Goal: Task Accomplishment & Management: Manage account settings

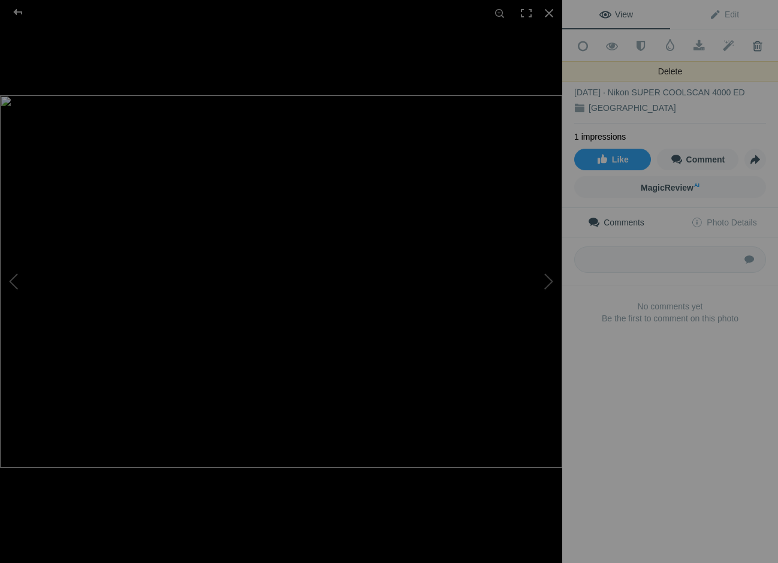
click at [758, 46] on span at bounding box center [757, 46] width 29 height 12
click at [760, 46] on span at bounding box center [757, 46] width 29 height 12
click at [548, 9] on div at bounding box center [549, 13] width 26 height 26
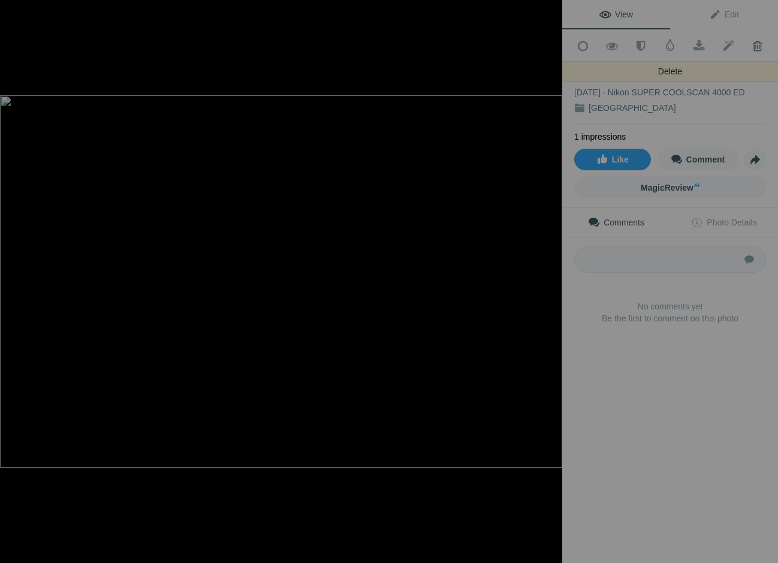
click at [757, 43] on span at bounding box center [757, 46] width 29 height 12
click at [758, 44] on span at bounding box center [757, 46] width 29 height 12
click at [550, 11] on div at bounding box center [549, 13] width 26 height 26
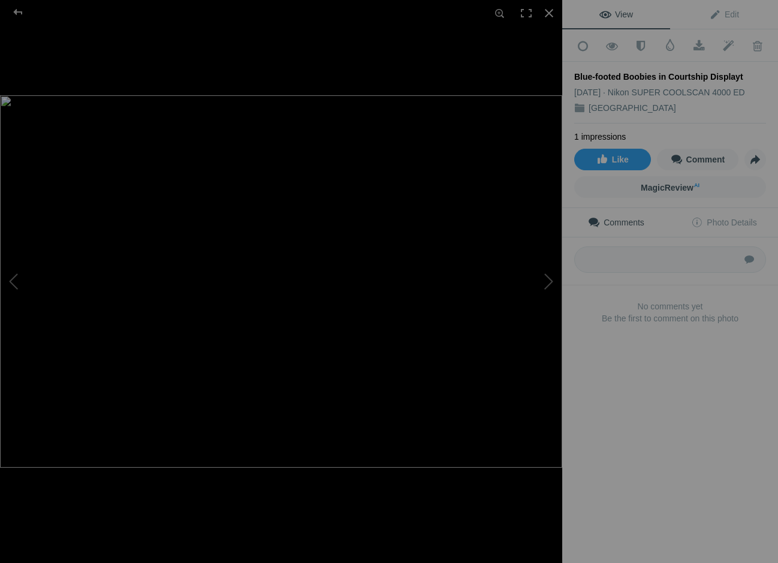
click at [329, 184] on img at bounding box center [281, 281] width 562 height 372
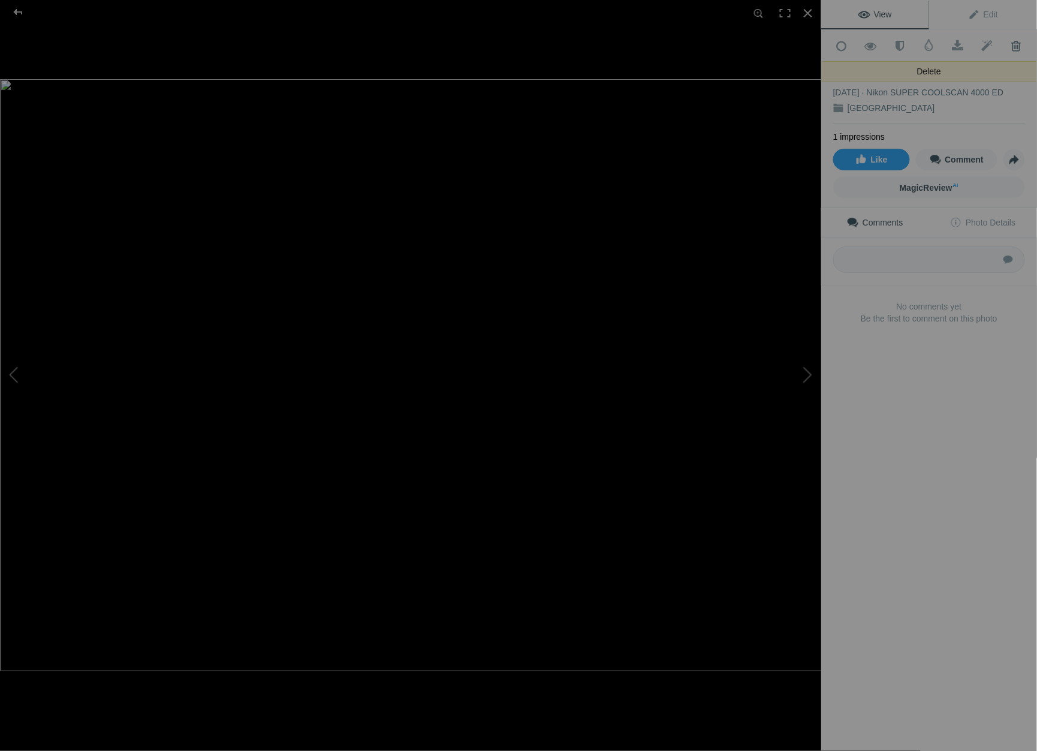
click at [778, 43] on span at bounding box center [1016, 46] width 29 height 12
click at [778, 42] on span at bounding box center [1016, 46] width 29 height 12
click at [778, 11] on div at bounding box center [808, 13] width 26 height 26
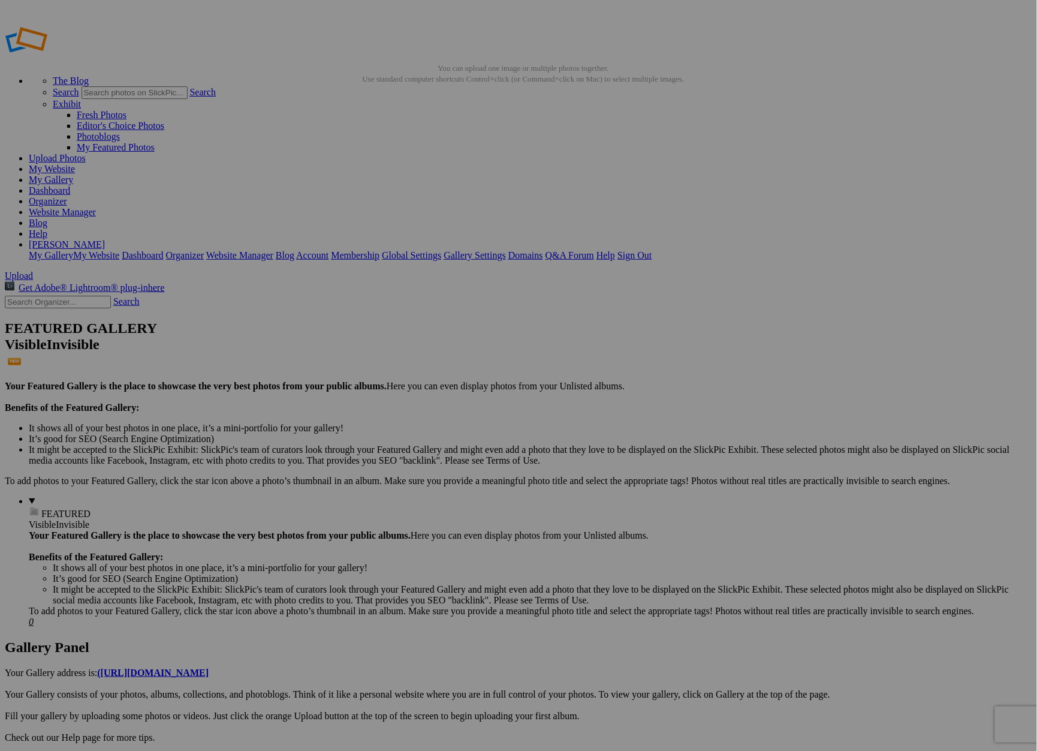
click at [439, 456] on span "Yes" at bounding box center [432, 453] width 14 height 10
click at [33, 270] on span "Upload" at bounding box center [19, 275] width 28 height 10
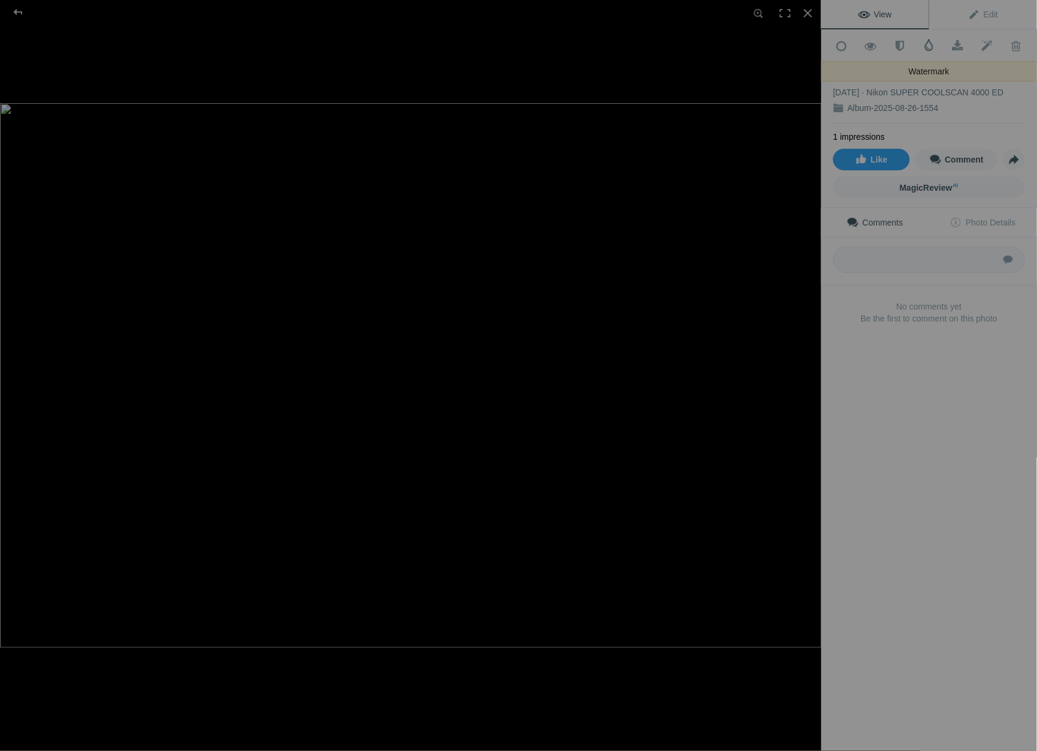
click at [929, 42] on span at bounding box center [929, 45] width 12 height 12
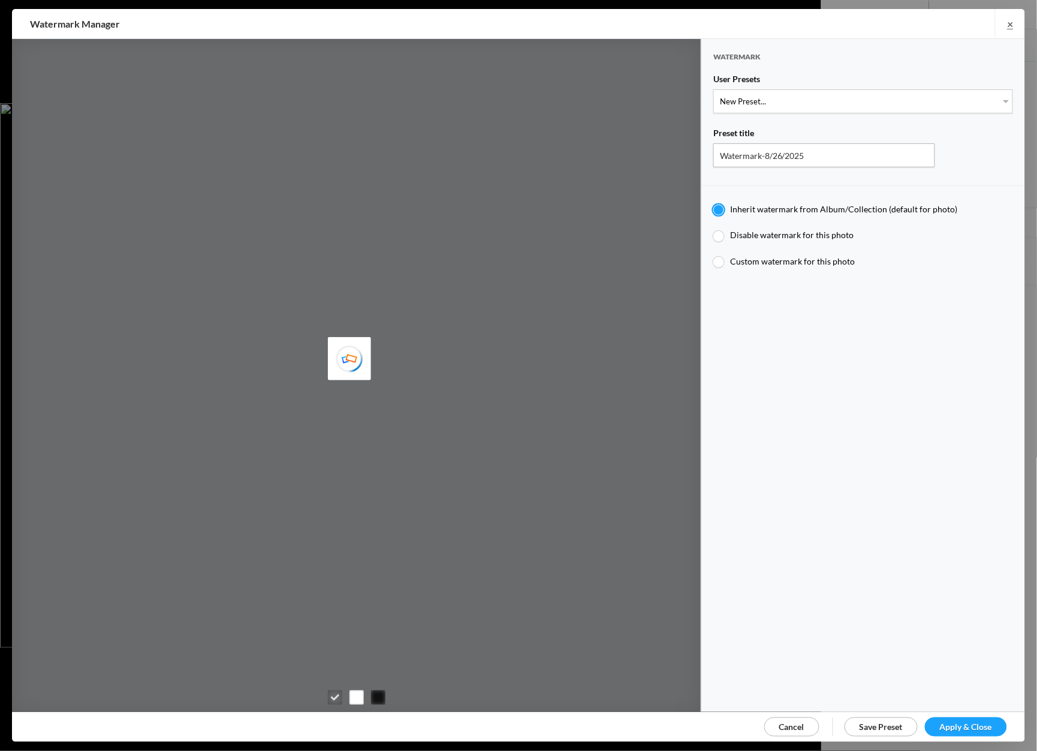
click at [950, 721] on span "Apply & Close" at bounding box center [966, 726] width 52 height 10
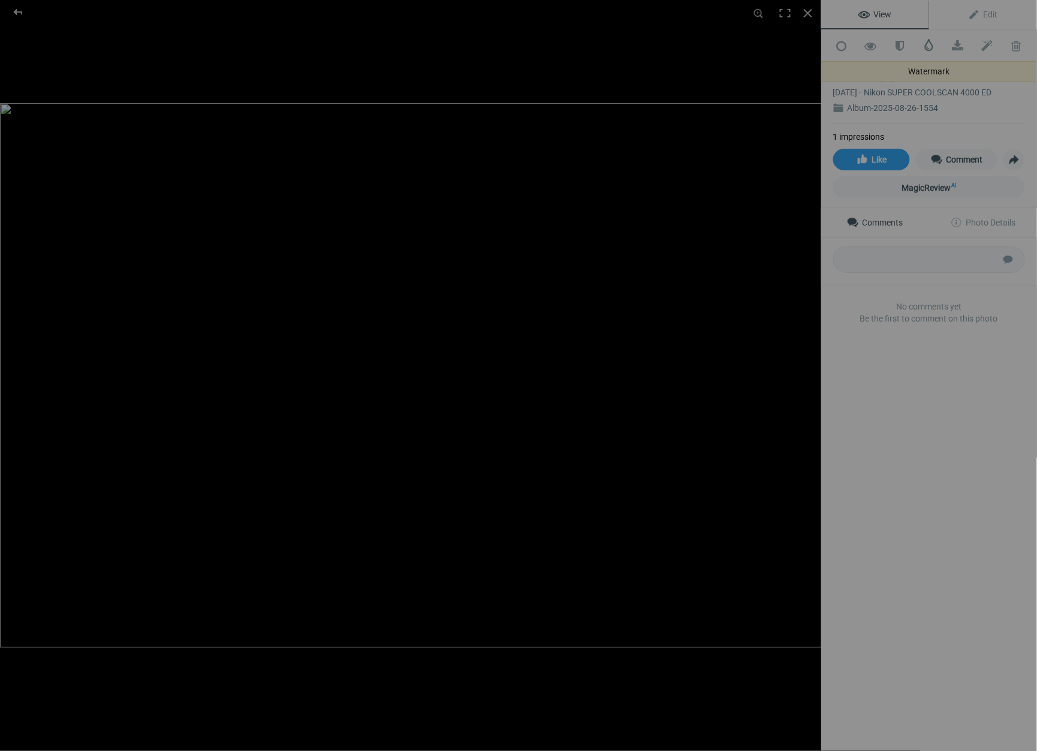
click at [928, 42] on span at bounding box center [929, 45] width 12 height 12
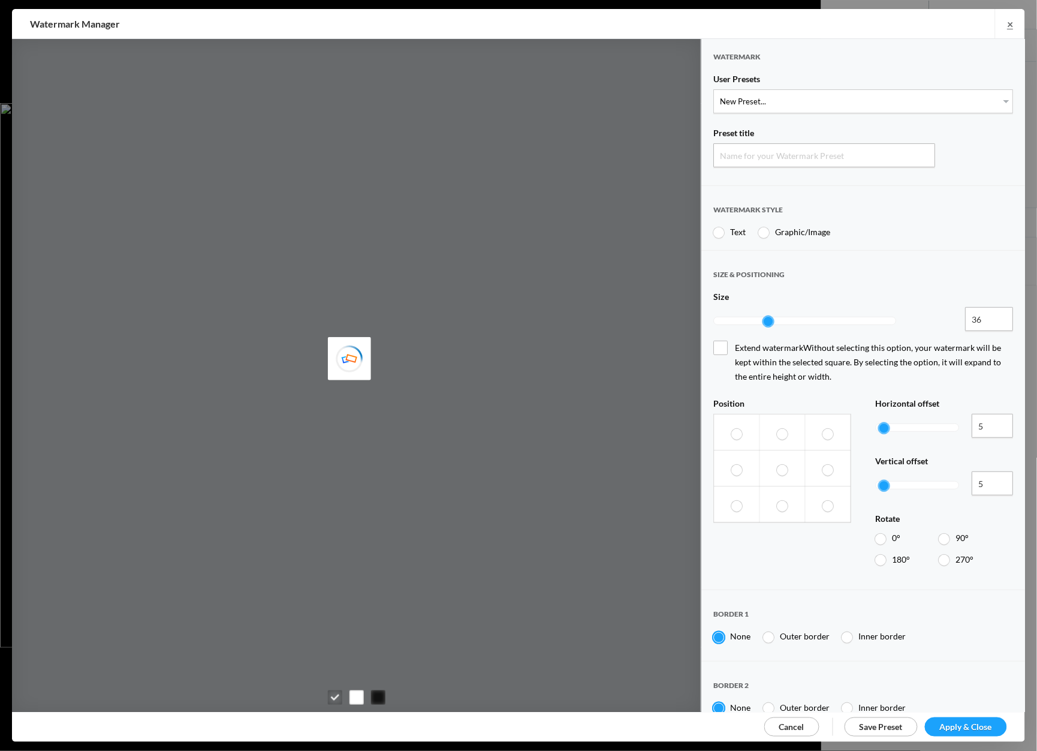
type input "Watermark-8/26/2025"
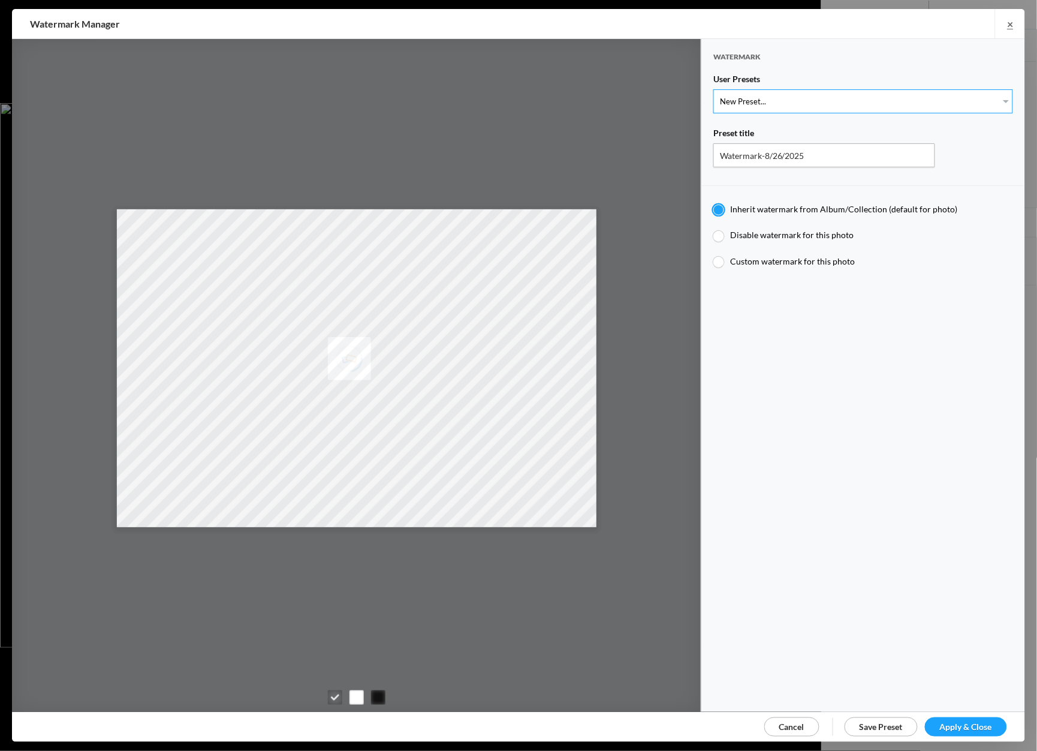
select select "1: Object"
type input "Watermark-7/22/2025"
type input "Jim Liskovec"
radio input "false"
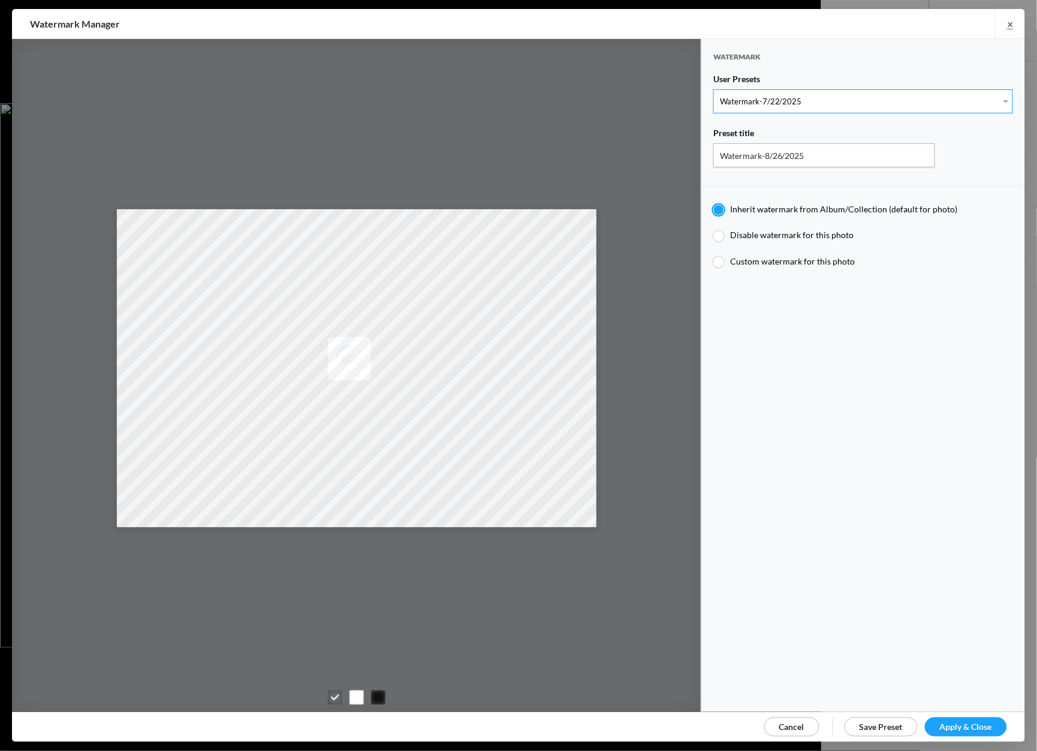
radio input "true"
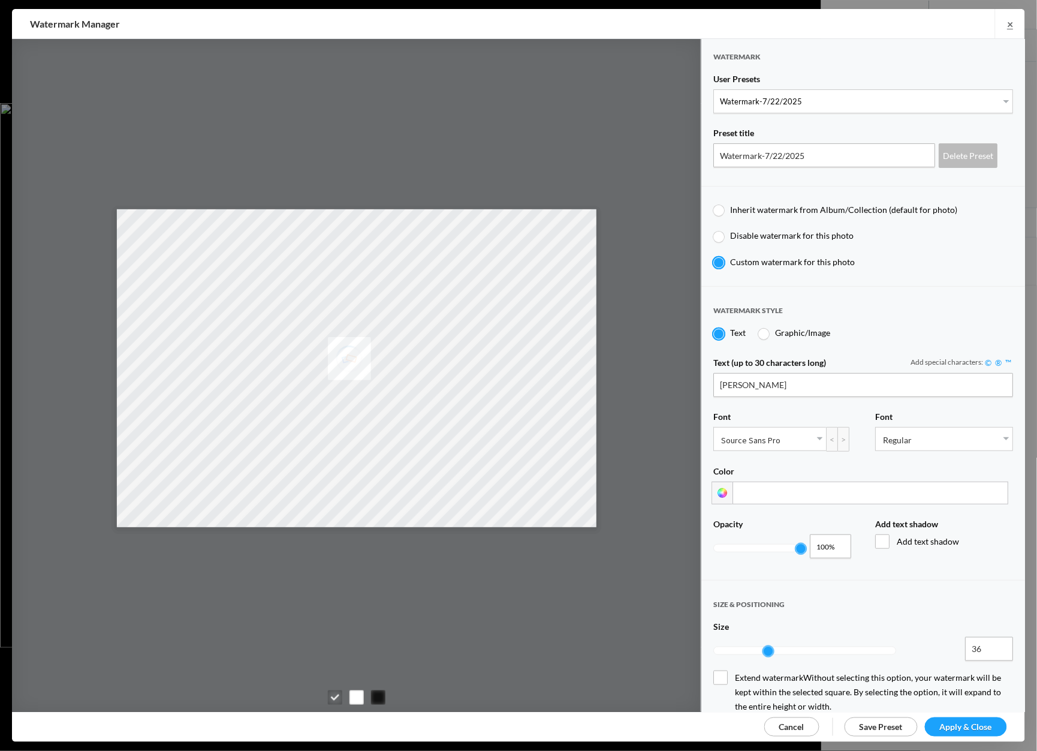
click at [962, 722] on span "Apply & Close" at bounding box center [966, 726] width 52 height 10
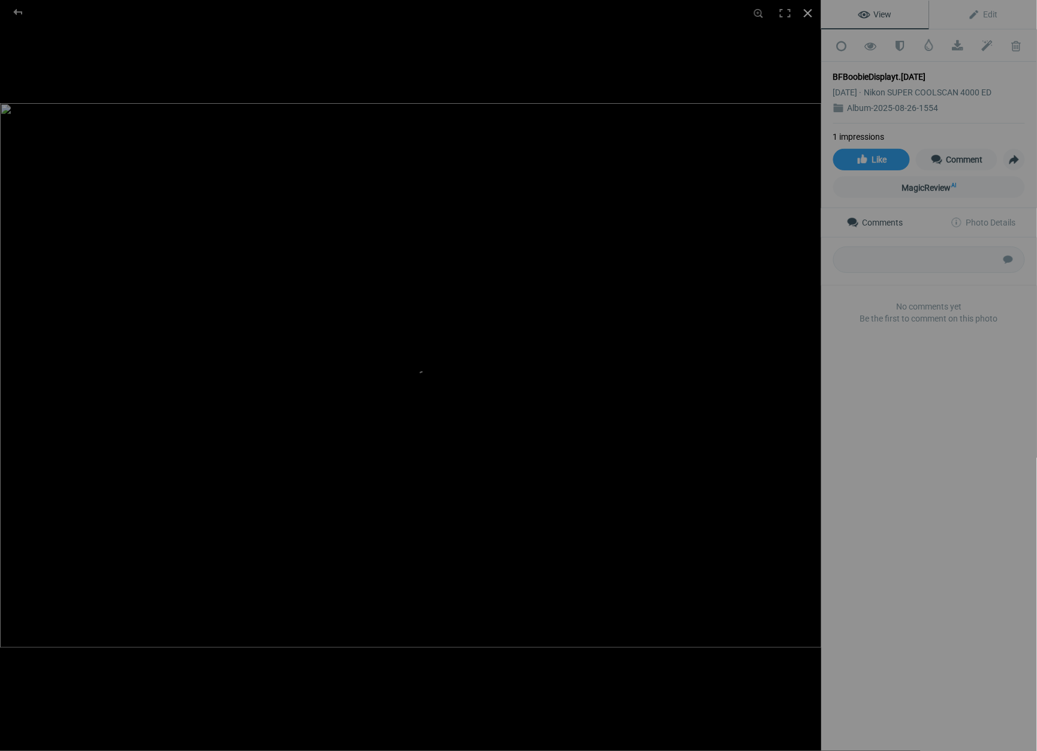
click at [808, 11] on div at bounding box center [808, 13] width 26 height 26
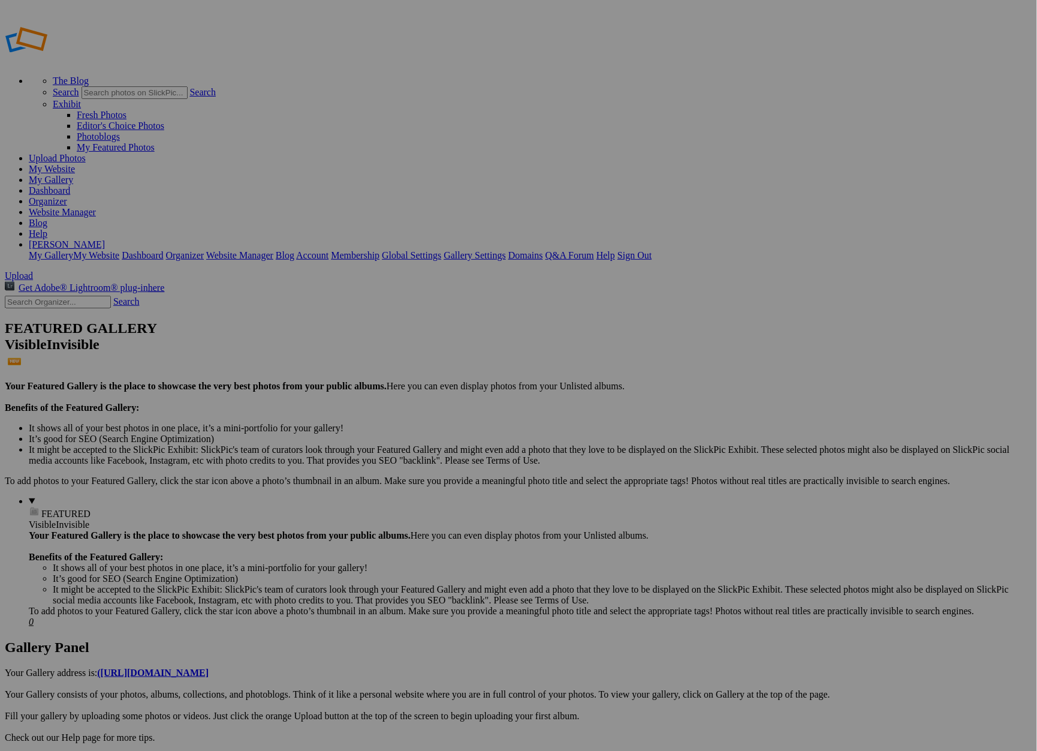
type input "Album-2025-08-26-1554"
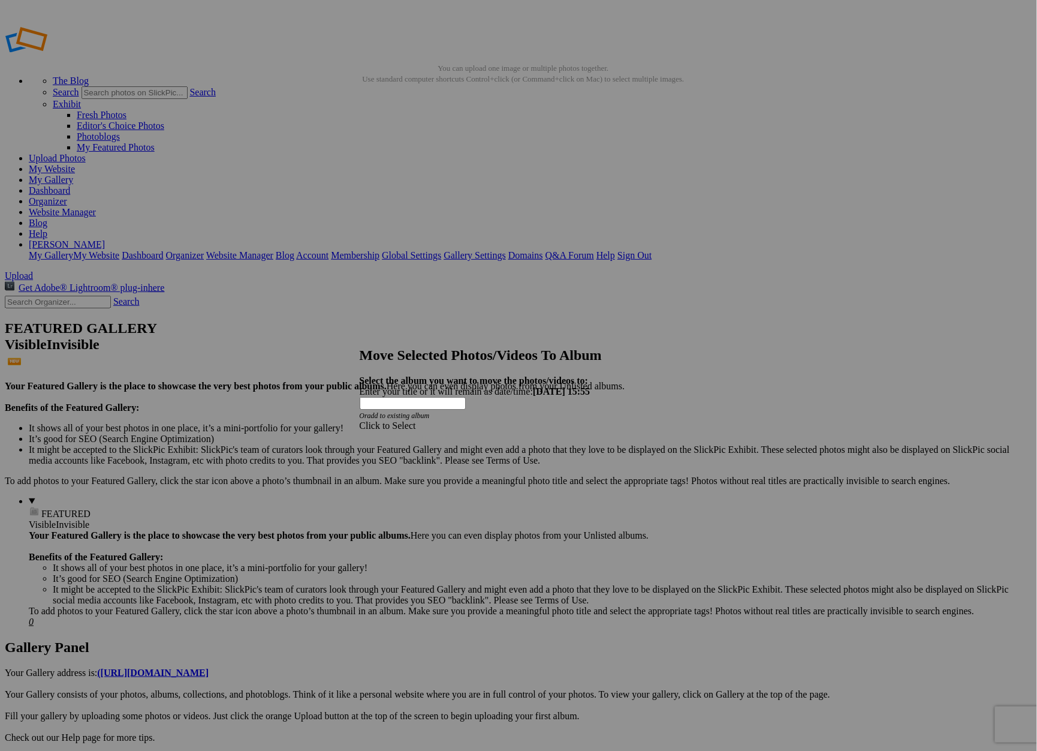
click at [360, 420] on span at bounding box center [360, 425] width 0 height 10
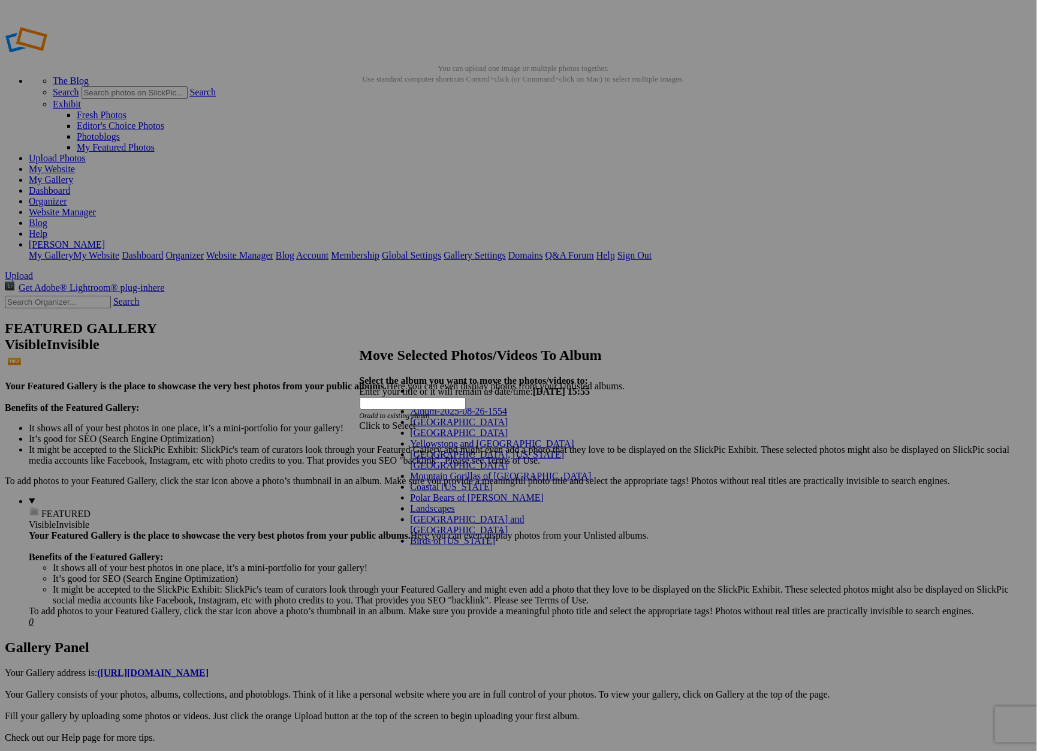
click at [449, 427] on link "[GEOGRAPHIC_DATA]" at bounding box center [460, 422] width 98 height 10
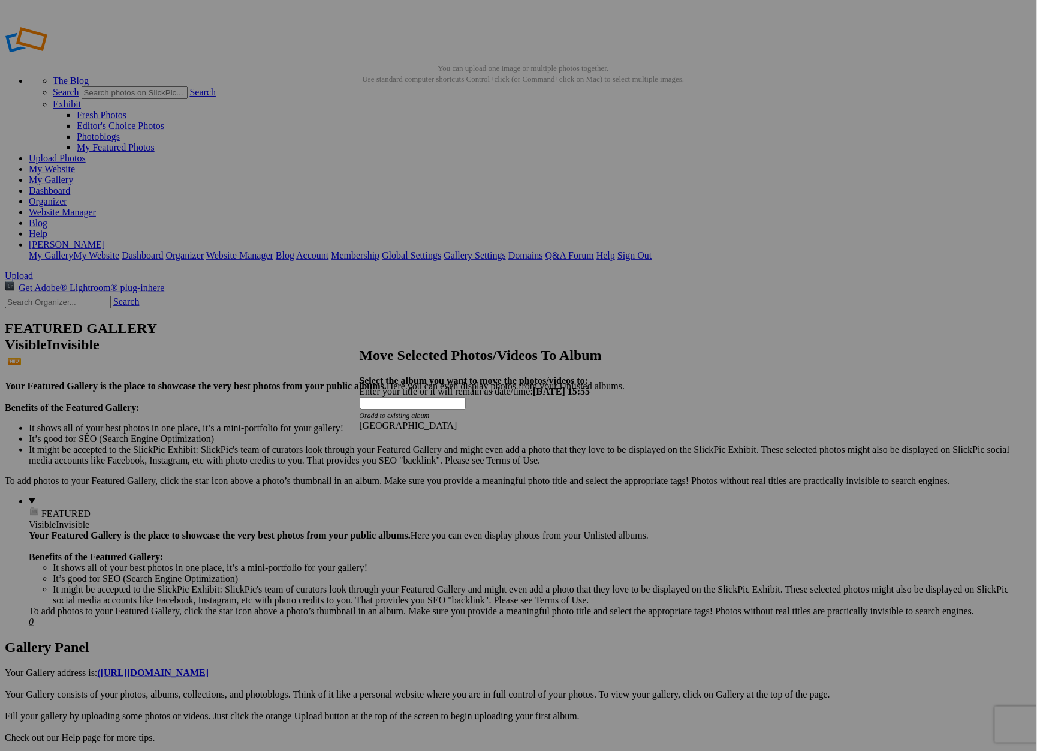
click at [408, 451] on span "Move" at bounding box center [397, 456] width 22 height 10
click at [398, 419] on span "Ok" at bounding box center [392, 414] width 12 height 10
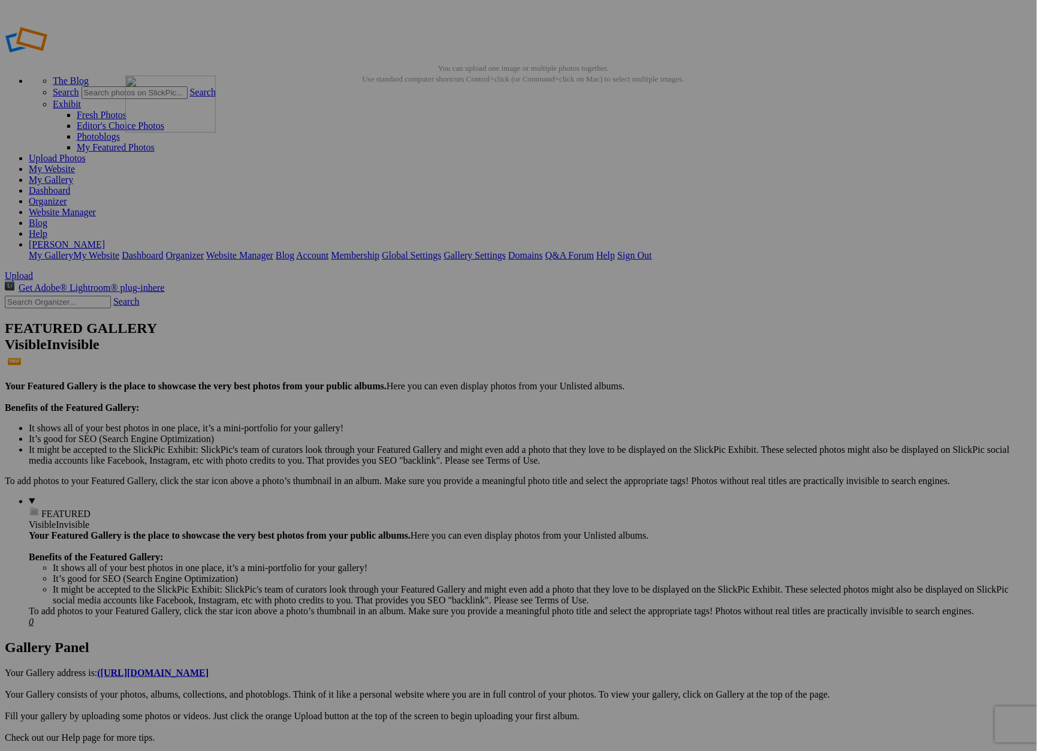
drag, startPoint x: 982, startPoint y: 187, endPoint x: 298, endPoint y: 162, distance: 684.4
drag, startPoint x: 565, startPoint y: 332, endPoint x: 186, endPoint y: 307, distance: 379.7
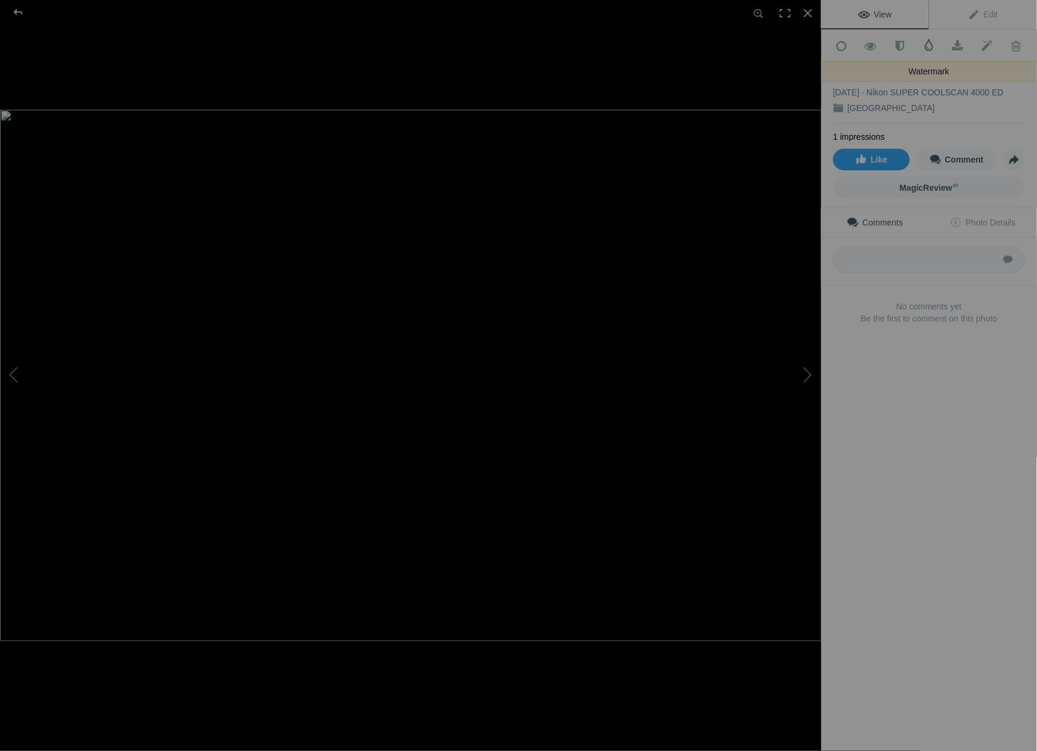
click at [930, 44] on span at bounding box center [929, 45] width 12 height 12
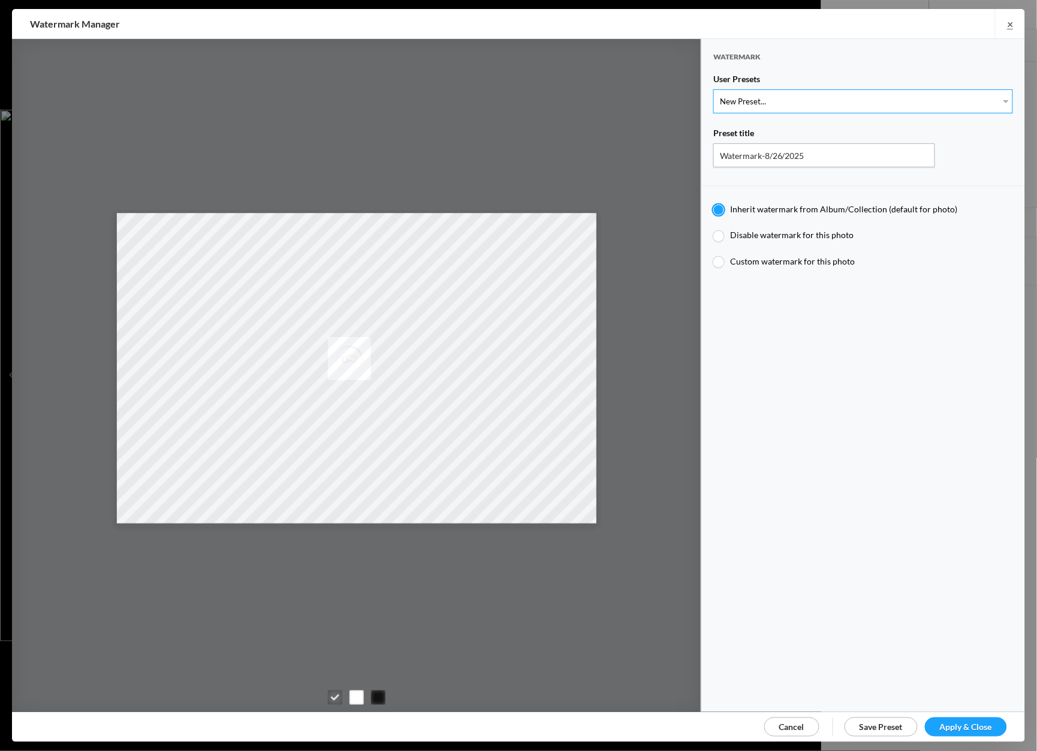
select select "1: Object"
type input "Watermark-7/22/2025"
radio input "false"
radio input "true"
type input "[PERSON_NAME]"
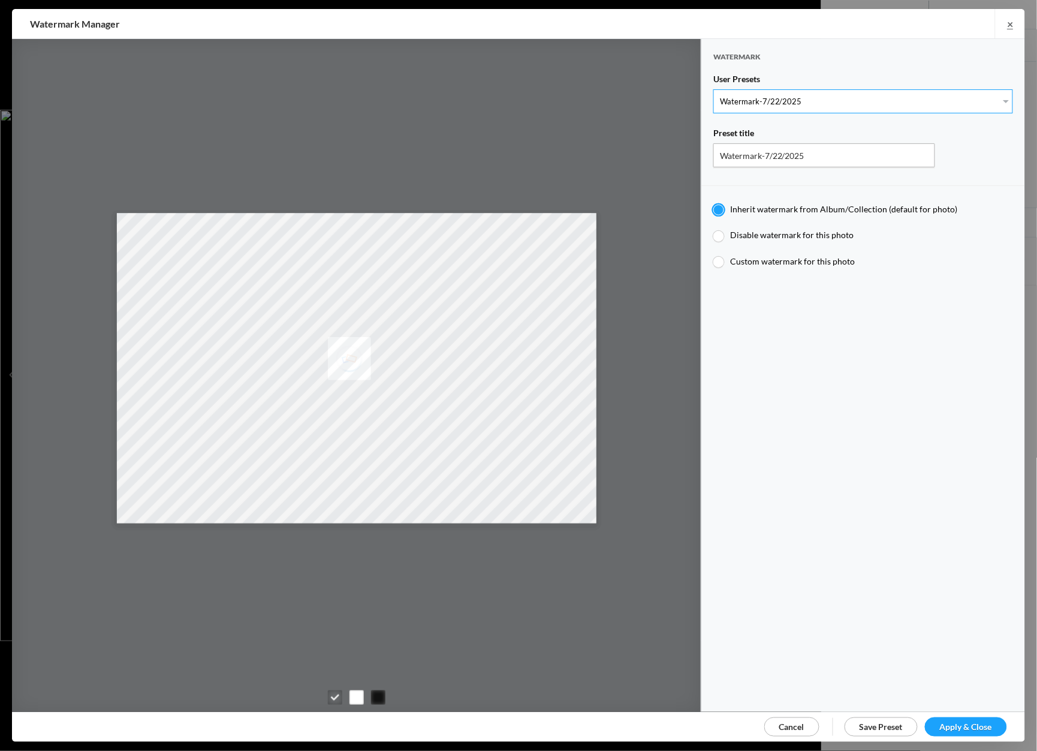
radio input "false"
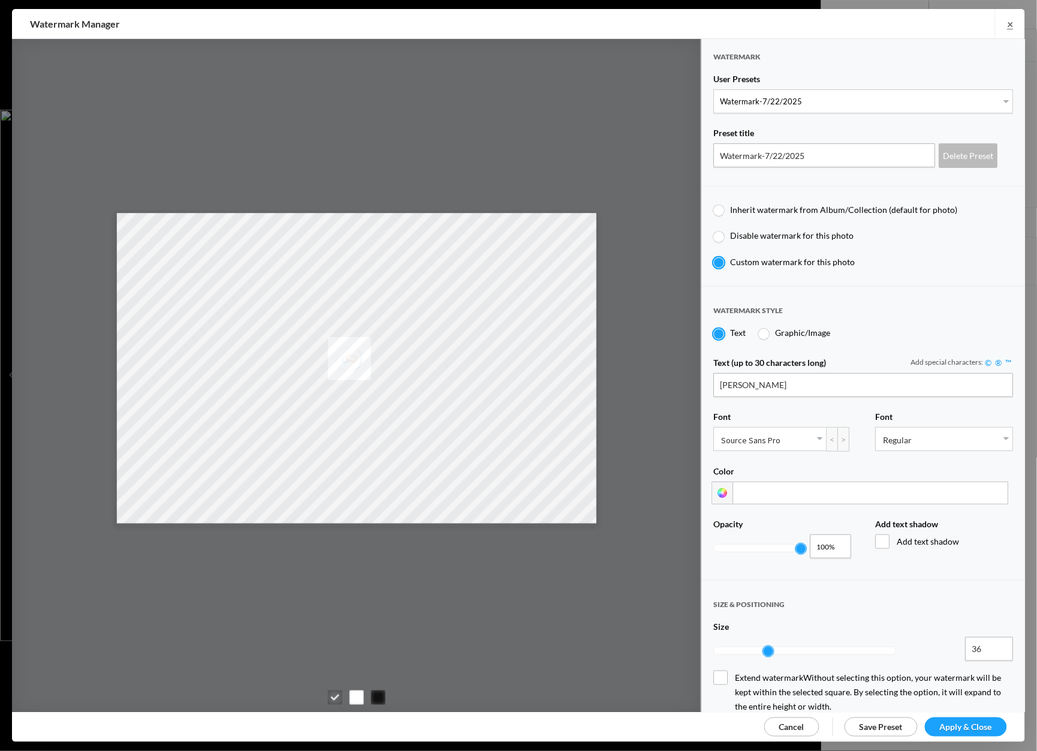
click at [964, 723] on span "Apply & Close" at bounding box center [966, 726] width 52 height 10
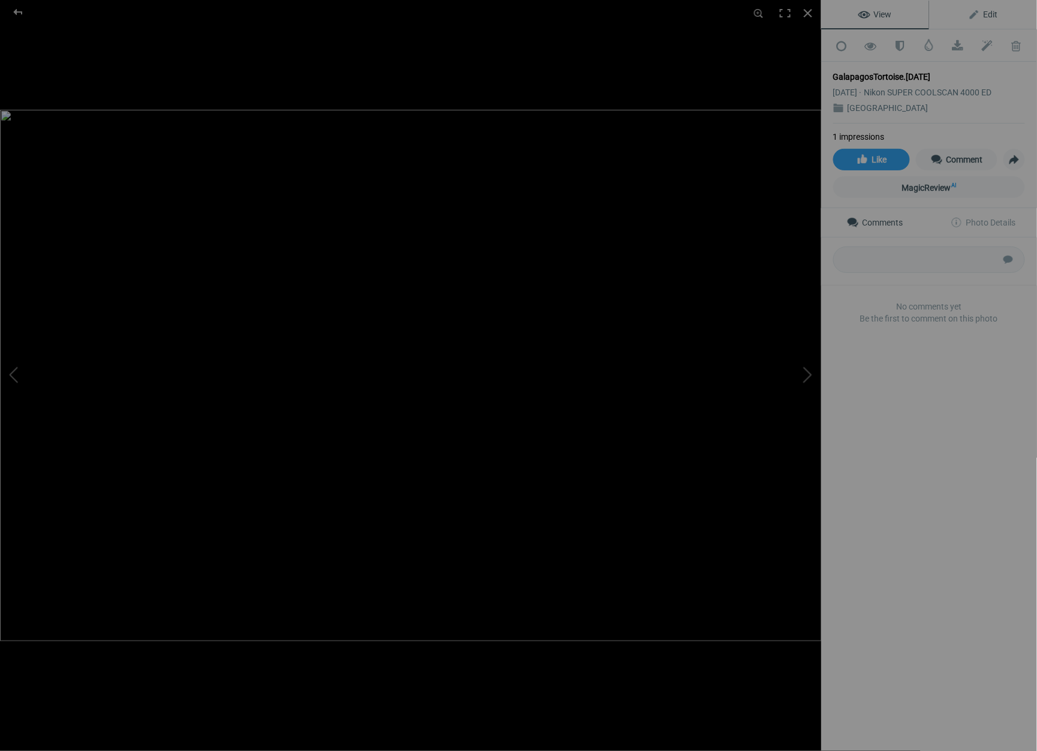
click at [993, 13] on span "Edit" at bounding box center [983, 15] width 30 height 10
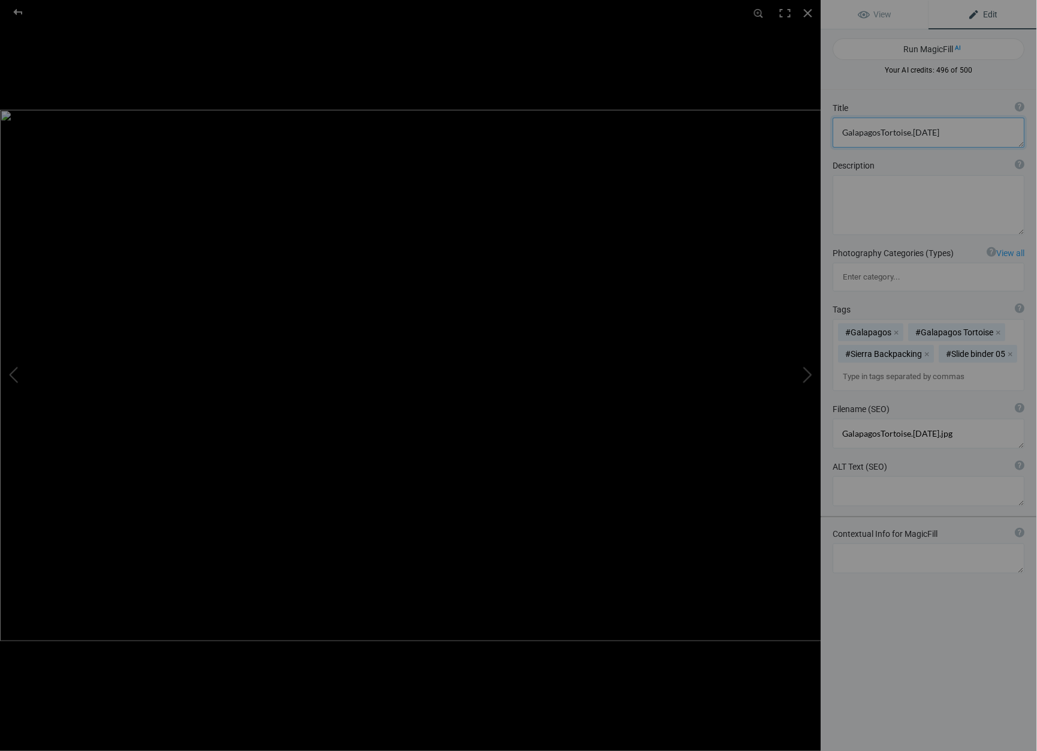
click at [955, 133] on textarea at bounding box center [929, 132] width 192 height 30
drag, startPoint x: 881, startPoint y: 133, endPoint x: 897, endPoint y: 135, distance: 16.4
click at [881, 133] on textarea at bounding box center [929, 132] width 192 height 30
type textarea "Galapagos Tortoise"
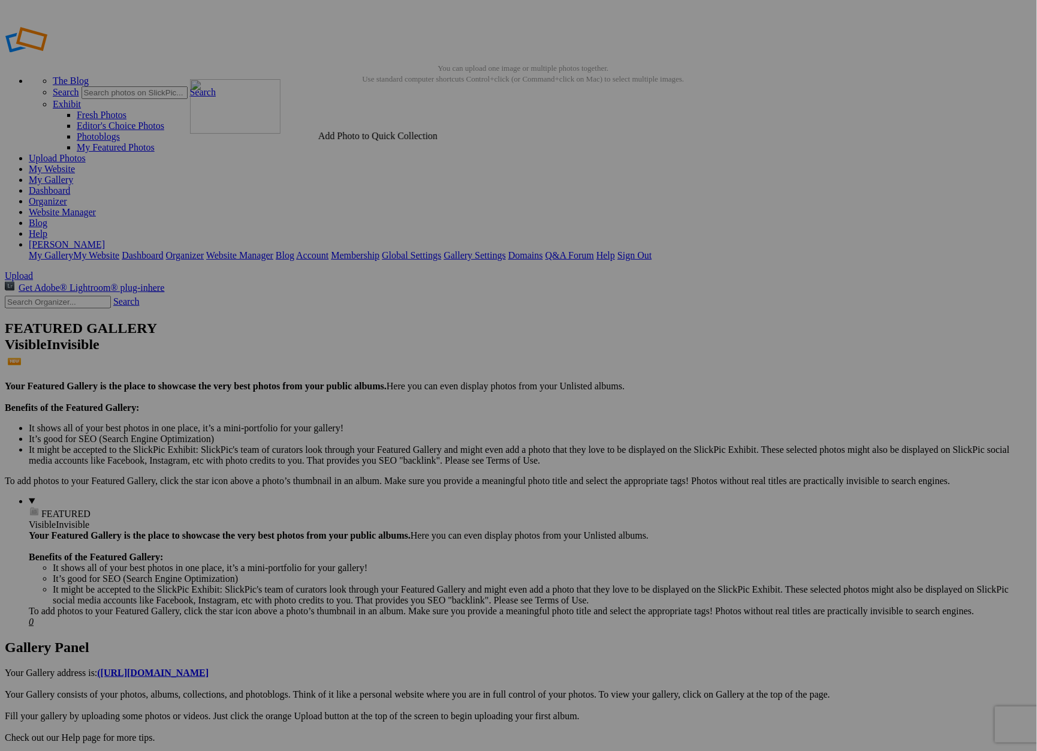
drag, startPoint x: 993, startPoint y: 182, endPoint x: 363, endPoint y: 164, distance: 630.3
drag, startPoint x: 460, startPoint y: 171, endPoint x: 525, endPoint y: 156, distance: 66.5
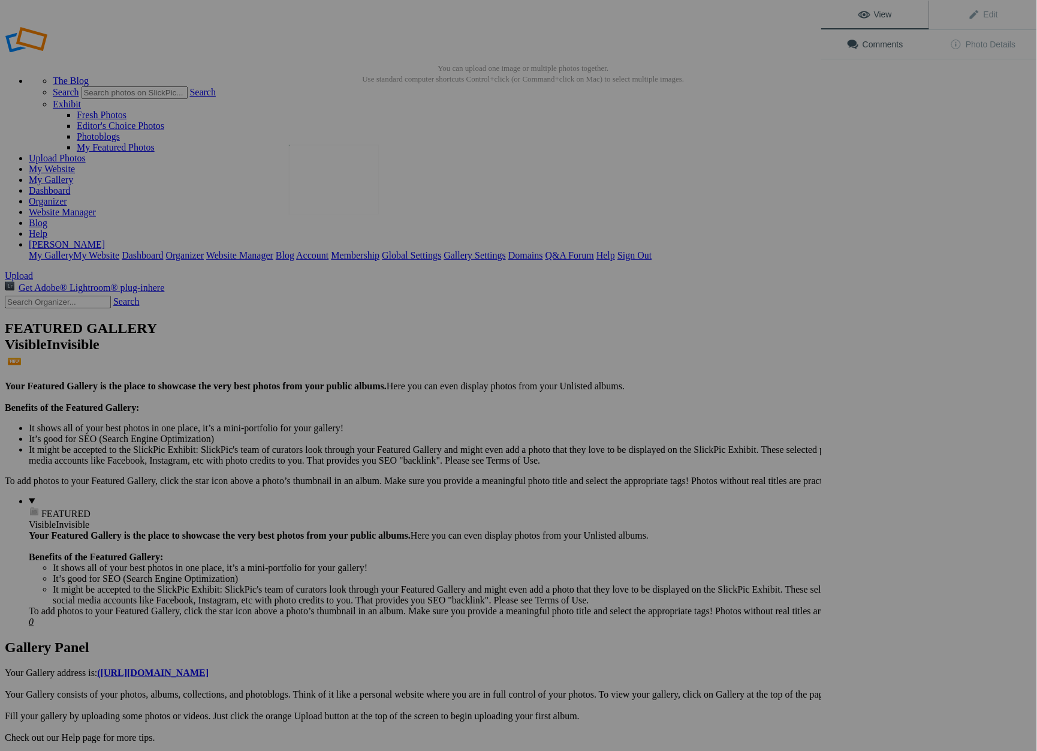
click at [351, 200] on img at bounding box center [334, 179] width 90 height 70
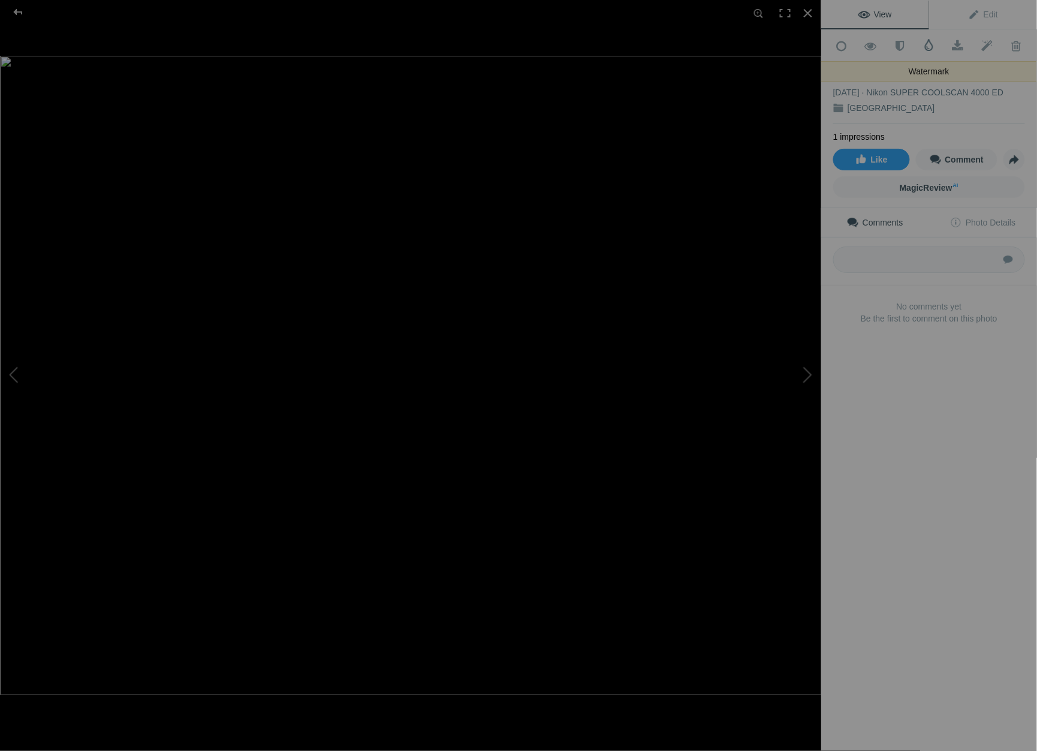
click at [929, 44] on span at bounding box center [929, 45] width 12 height 12
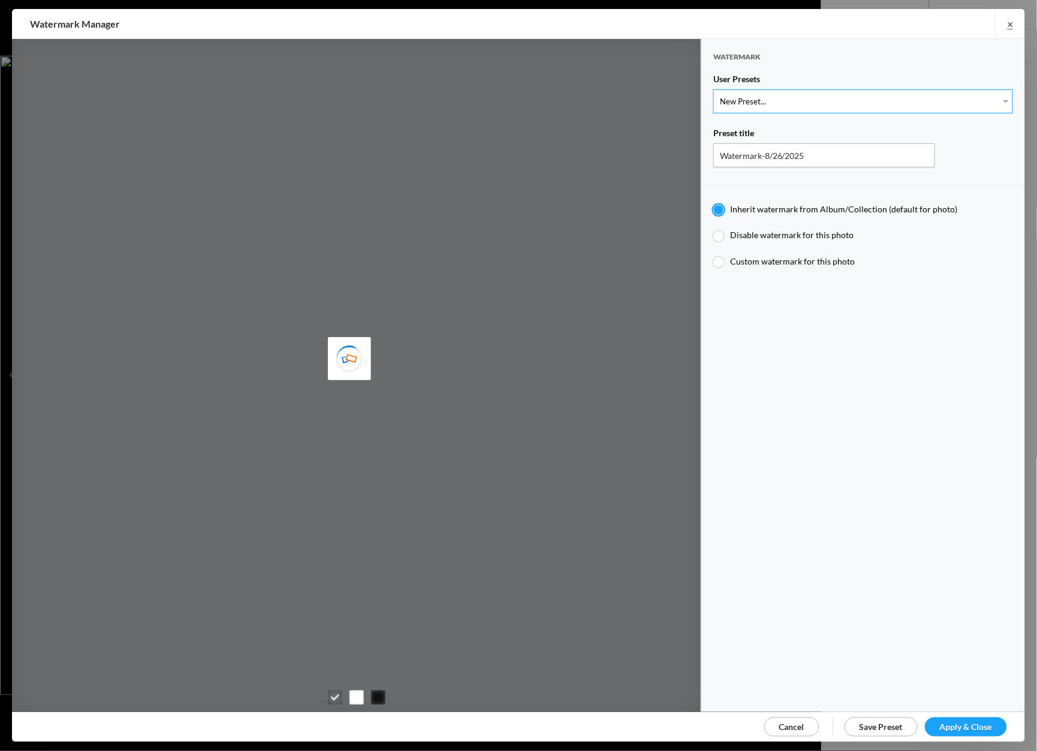
select select "1: Object"
type input "Watermark-7/22/2025"
radio input "false"
radio input "true"
type input "Jim Liskovec"
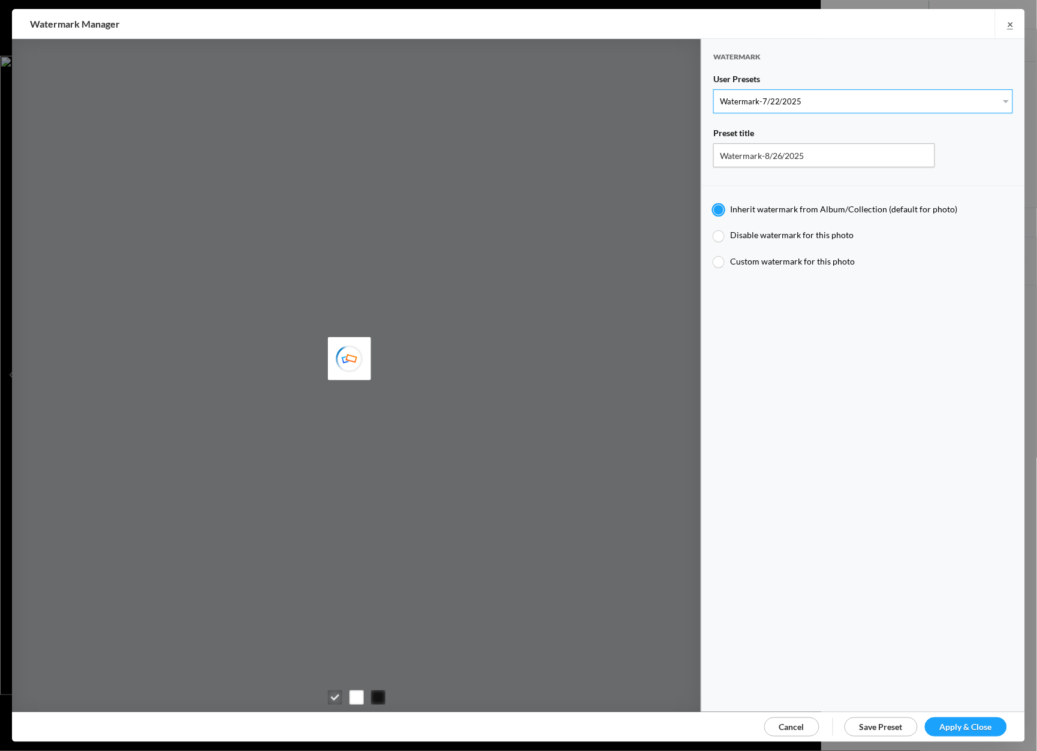
radio input "false"
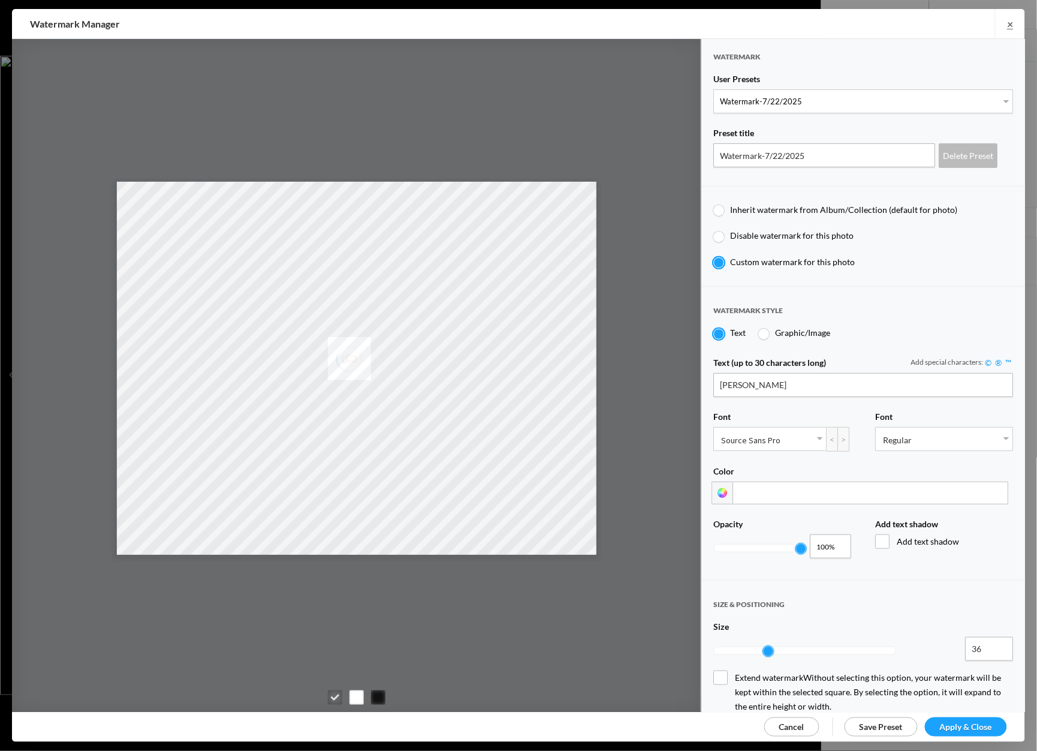
click at [953, 724] on span "Apply & Close" at bounding box center [966, 726] width 52 height 10
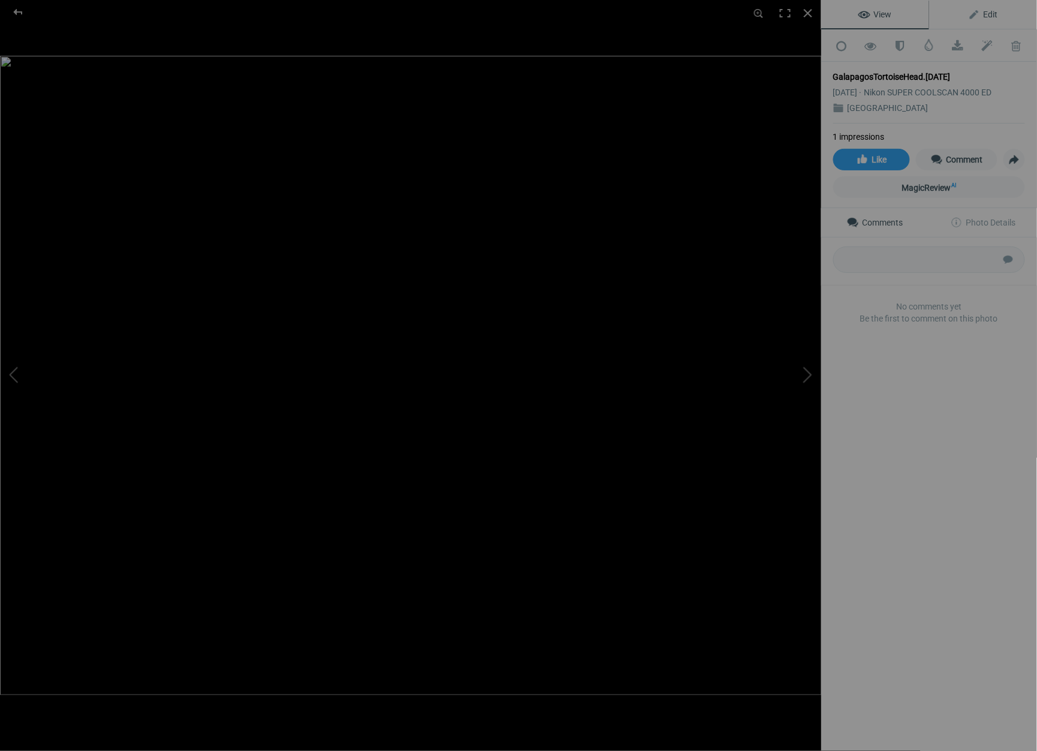
click at [994, 12] on span "Edit" at bounding box center [983, 15] width 30 height 10
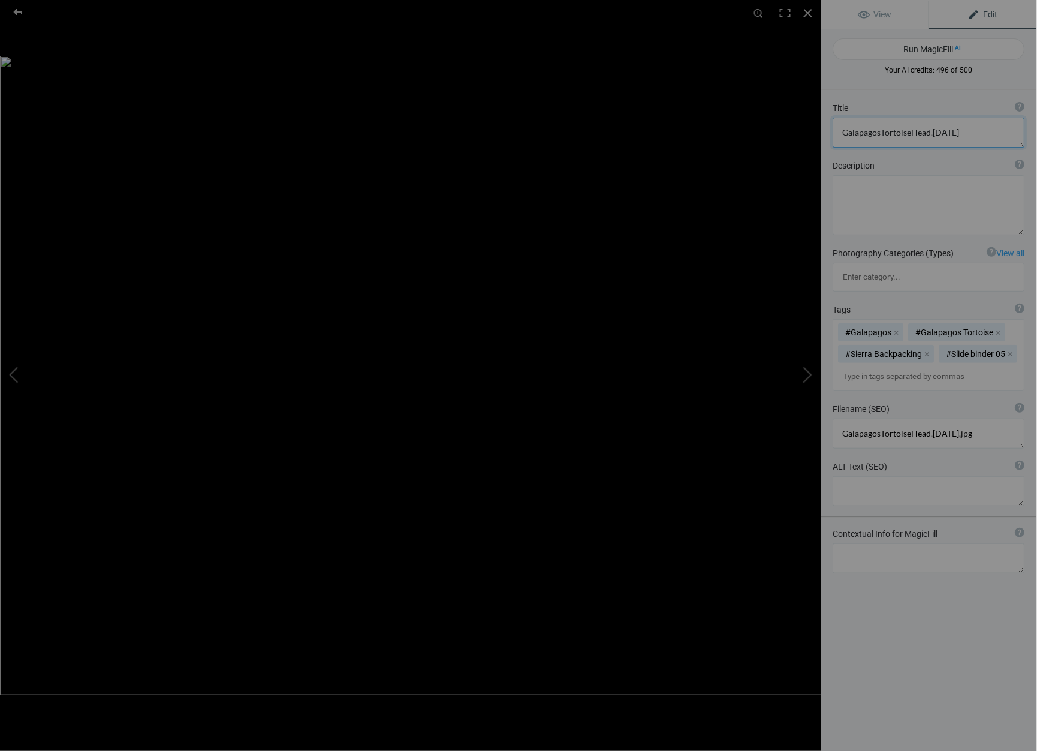
drag, startPoint x: 960, startPoint y: 130, endPoint x: 1001, endPoint y: 132, distance: 40.2
click at [960, 130] on textarea at bounding box center [929, 132] width 192 height 30
drag, startPoint x: 882, startPoint y: 132, endPoint x: 892, endPoint y: 135, distance: 10.0
click at [882, 132] on textarea at bounding box center [929, 132] width 192 height 30
type textarea "Galapagos Tortoise"
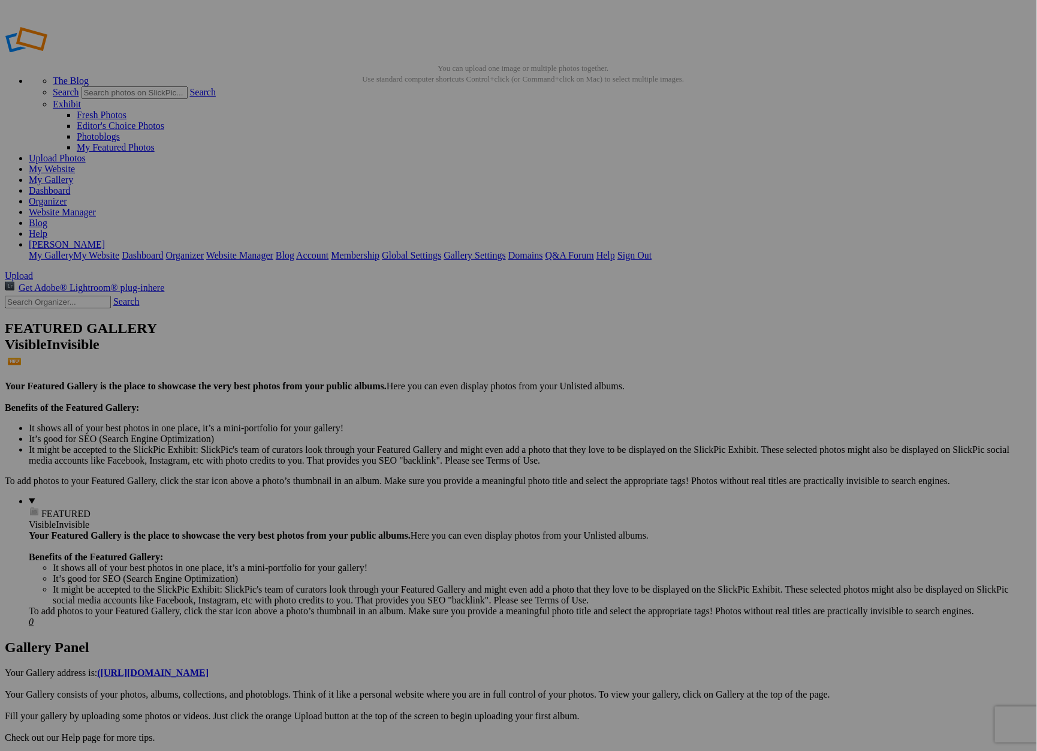
click at [652, 250] on link "Sign Out" at bounding box center [634, 255] width 34 height 10
